Goal: Information Seeking & Learning: Check status

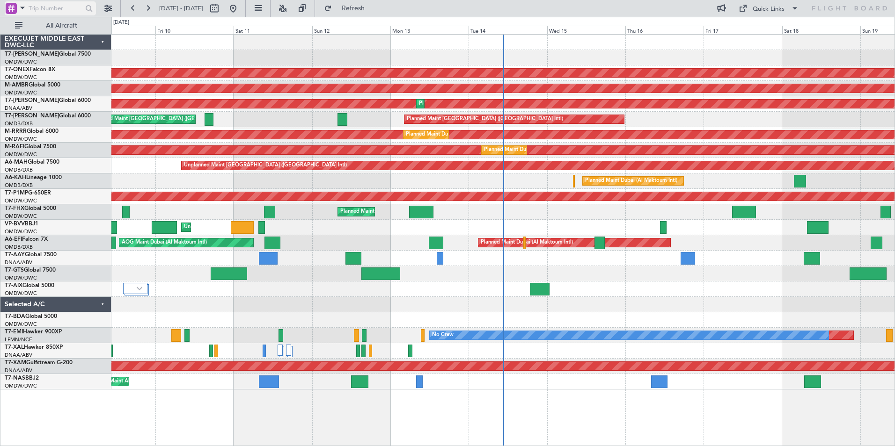
click at [22, 9] on span at bounding box center [22, 8] width 11 height 12
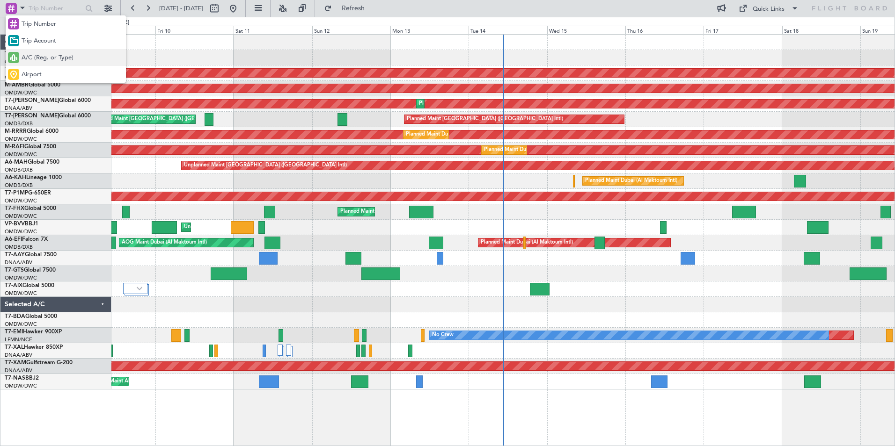
click at [43, 64] on div "A/C (Reg. or Type)" at bounding box center [66, 57] width 120 height 17
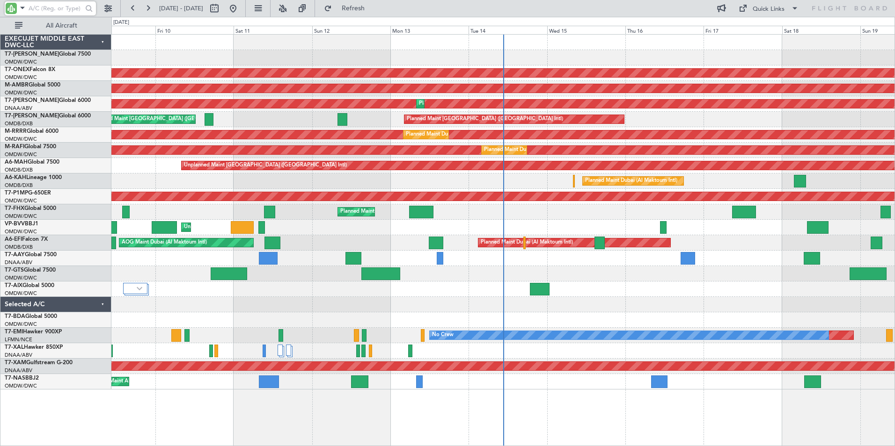
click at [61, 3] on input "text" at bounding box center [56, 8] width 54 height 14
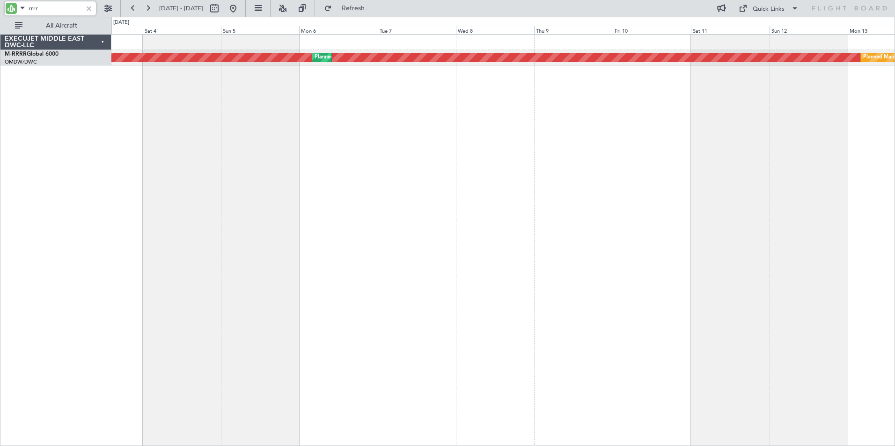
click at [731, 167] on div "Planned Maint Dubai (Al Maktoum Intl) Planned Maint Dubai (Al Maktoum Intl) Pla…" at bounding box center [502, 240] width 783 height 412
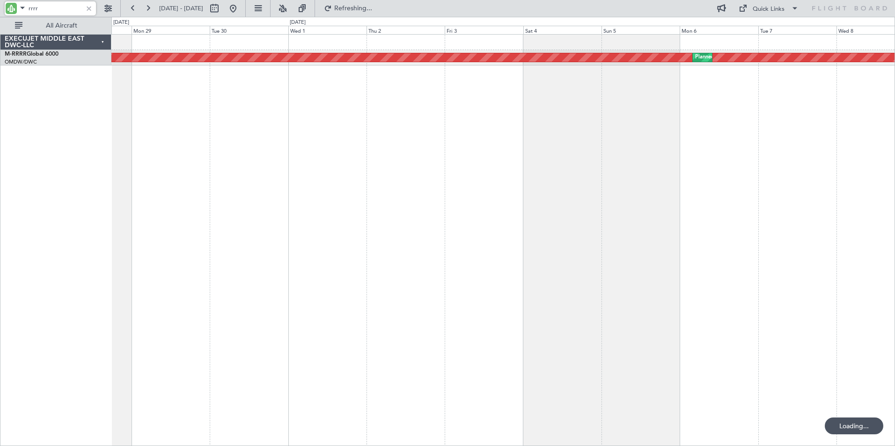
click at [632, 161] on div "Planned Maint Dubai (Al Maktoum Intl) Planned Maint Dubai (Al Maktoum Intl)" at bounding box center [502, 240] width 783 height 412
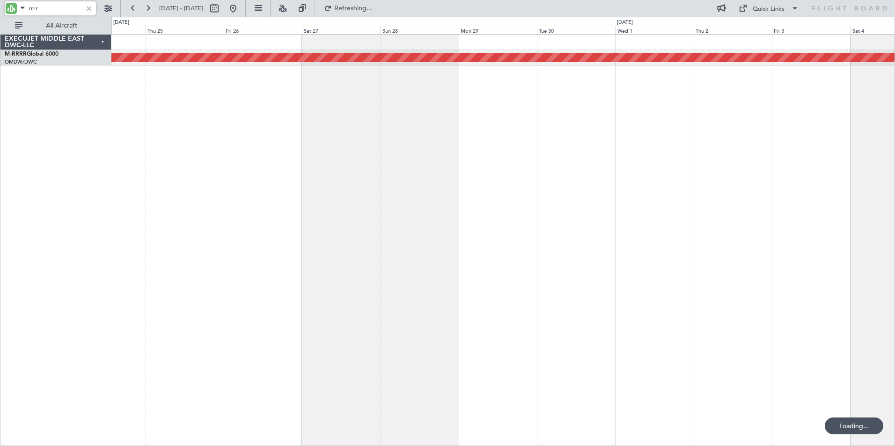
click at [583, 169] on div "Planned Maint Dubai (Al Maktoum Intl) Planned Maint Dubai (Al Maktoum Intl)" at bounding box center [502, 240] width 783 height 412
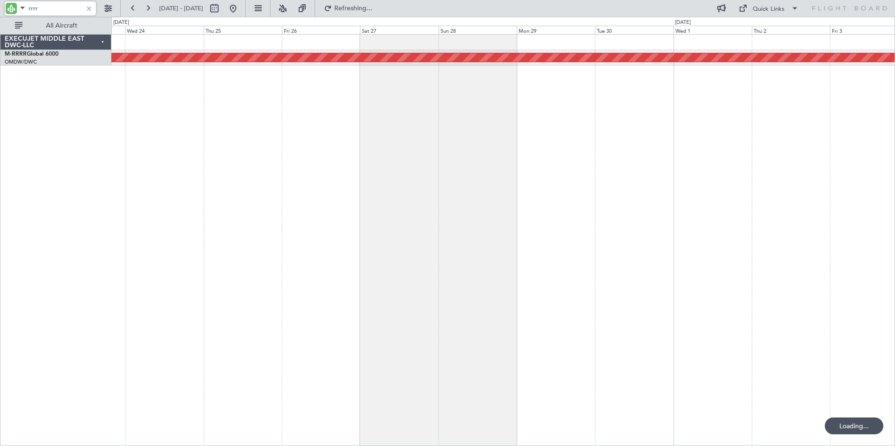
click at [580, 174] on div "Planned Maint Dubai (Al Maktoum Intl) Planned Maint Dubai (Al Maktoum Intl)" at bounding box center [502, 240] width 783 height 412
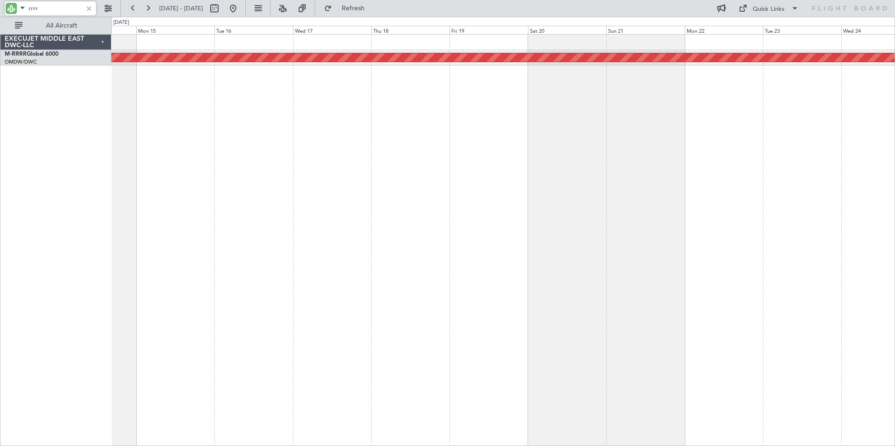
click at [515, 171] on div "Planned Maint Dubai (Al Maktoum Intl)" at bounding box center [502, 240] width 783 height 412
click at [451, 167] on div "Planned Maint Dubai (Al Maktoum Intl)" at bounding box center [502, 240] width 783 height 412
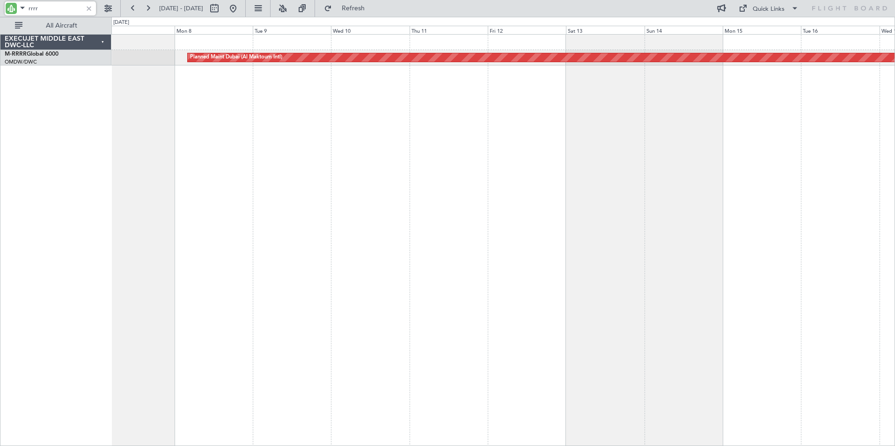
click at [453, 169] on div "Planned Maint Dubai (Al Maktoum Intl)" at bounding box center [502, 240] width 783 height 412
click at [154, 163] on div "Planned Maint Dubai (Al Maktoum Intl)" at bounding box center [502, 240] width 783 height 412
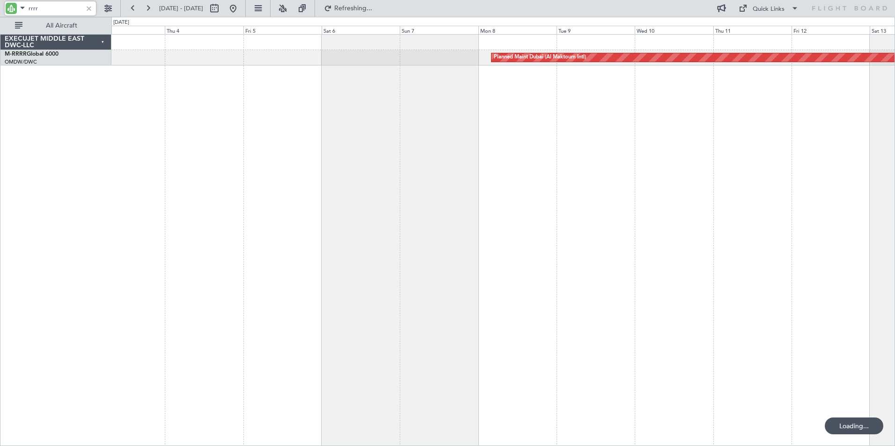
click at [561, 165] on div "Planned Maint Dubai (Al Maktoum Intl)" at bounding box center [502, 240] width 783 height 412
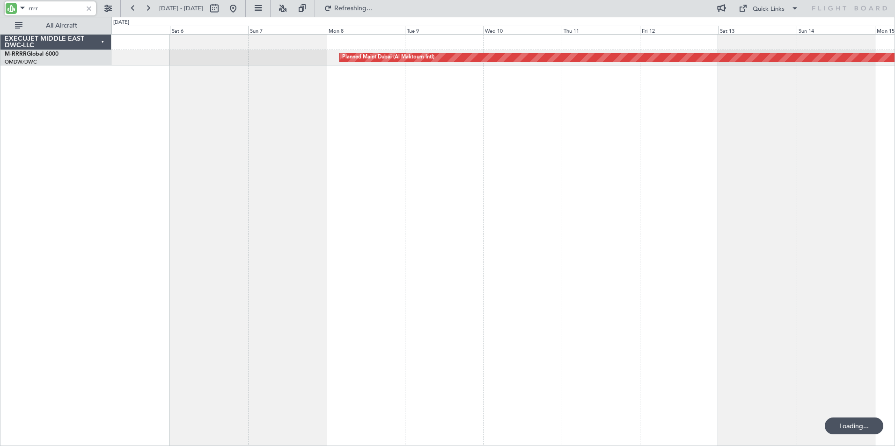
click at [135, 150] on div "Planned Maint Dubai (Al Maktoum Intl)" at bounding box center [502, 240] width 783 height 412
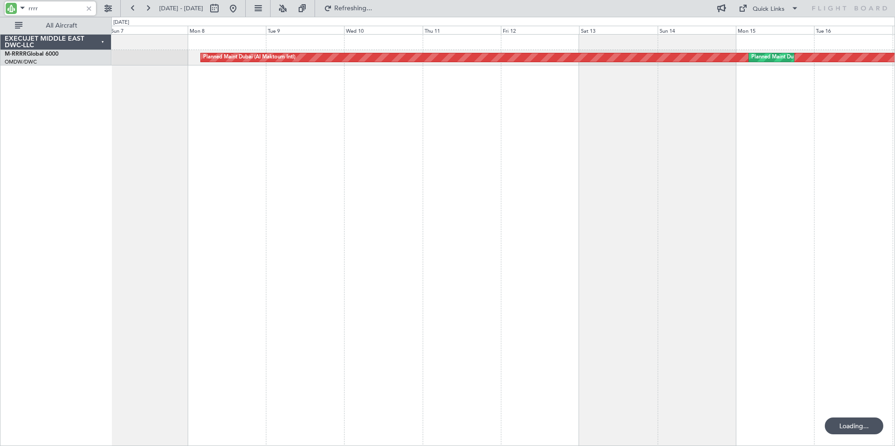
click at [287, 163] on div "Planned Maint Dubai (Al Maktoum Intl) Planned Maint Dubai (Al Maktoum Intl)" at bounding box center [502, 240] width 783 height 412
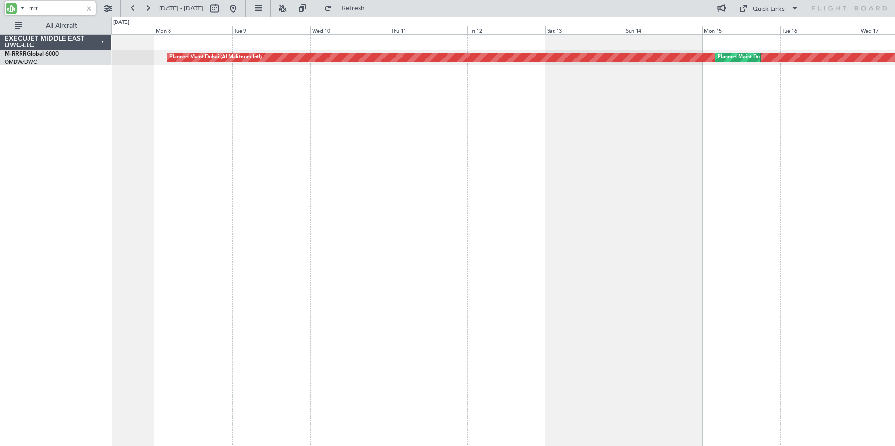
click at [421, 160] on div "Planned Maint Dubai (Al Maktoum Intl) Planned Maint Dubai (Al Maktoum Intl)" at bounding box center [502, 240] width 783 height 412
type input "rrrr"
